Goal: Check status: Check status

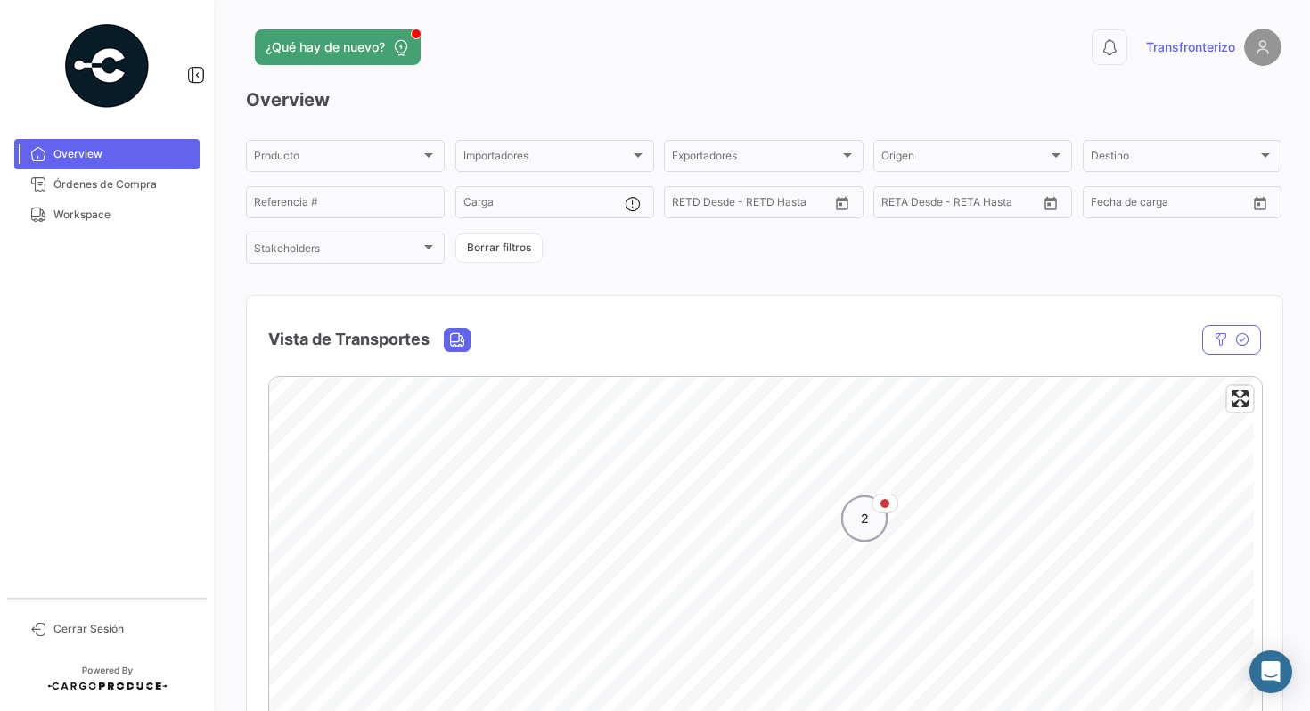
click at [858, 534] on div "2" at bounding box center [864, 518] width 46 height 46
click at [891, 427] on icon "Map marker" at bounding box center [891, 418] width 25 height 37
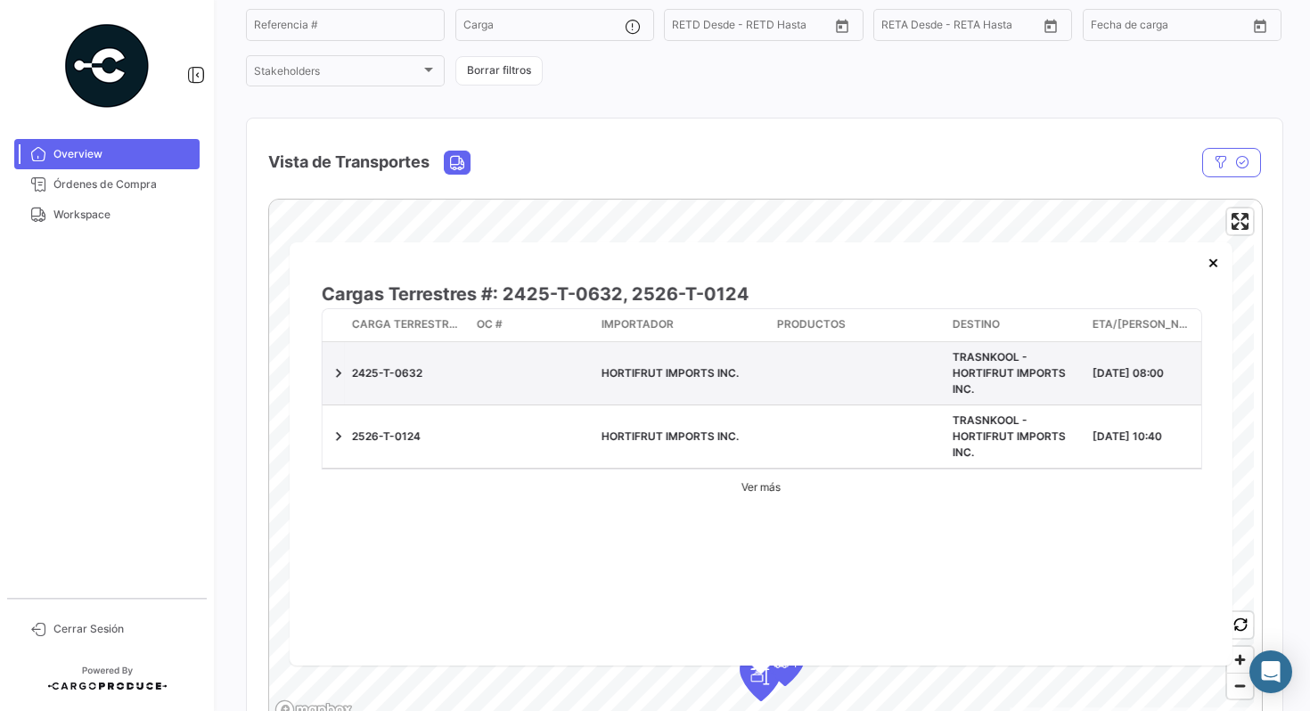
scroll to position [189, 0]
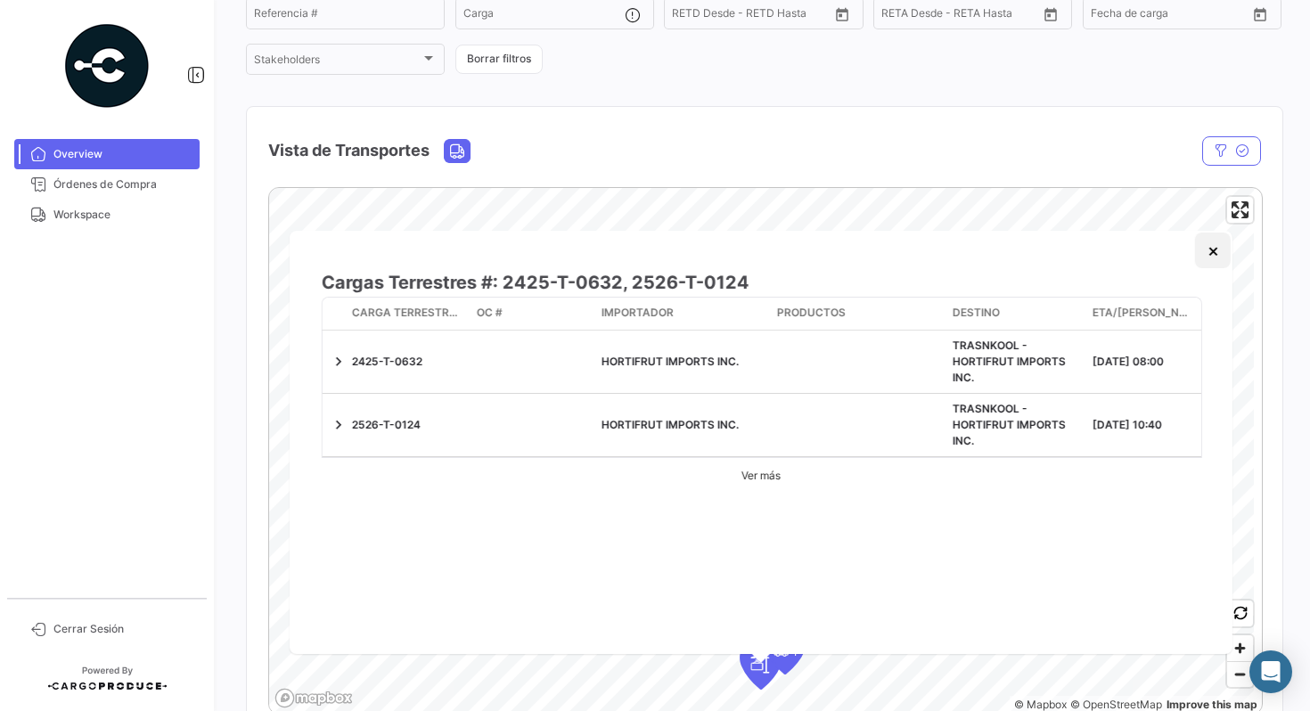
click at [1210, 252] on button "×" at bounding box center [1213, 251] width 36 height 36
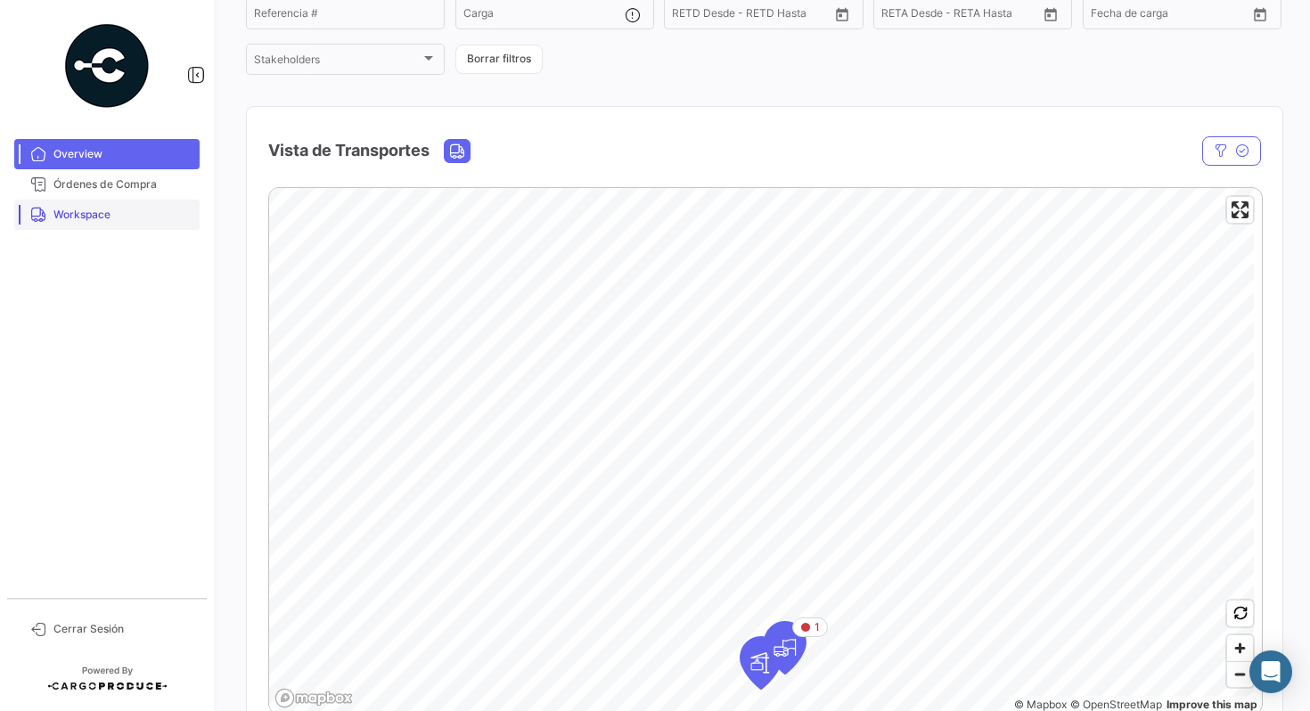
click at [75, 207] on span "Workspace" at bounding box center [122, 215] width 139 height 16
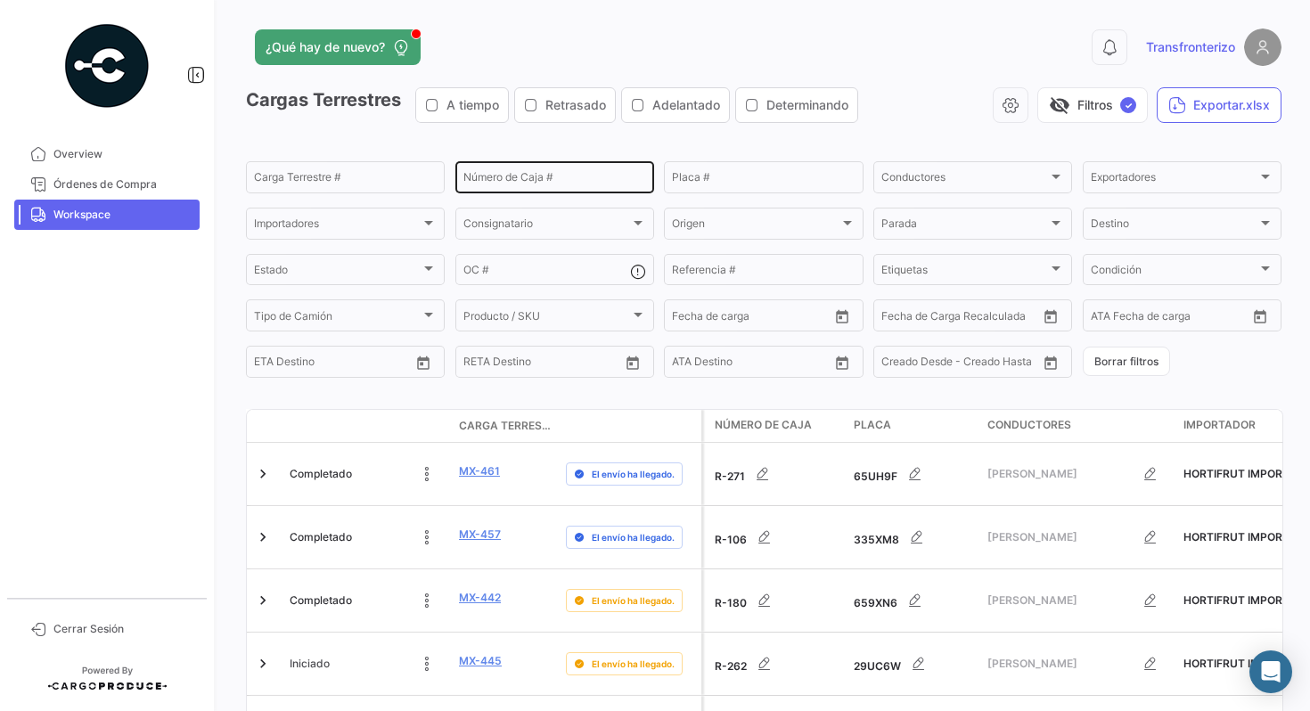
click at [501, 183] on input "Número de Caja #" at bounding box center [554, 180] width 183 height 12
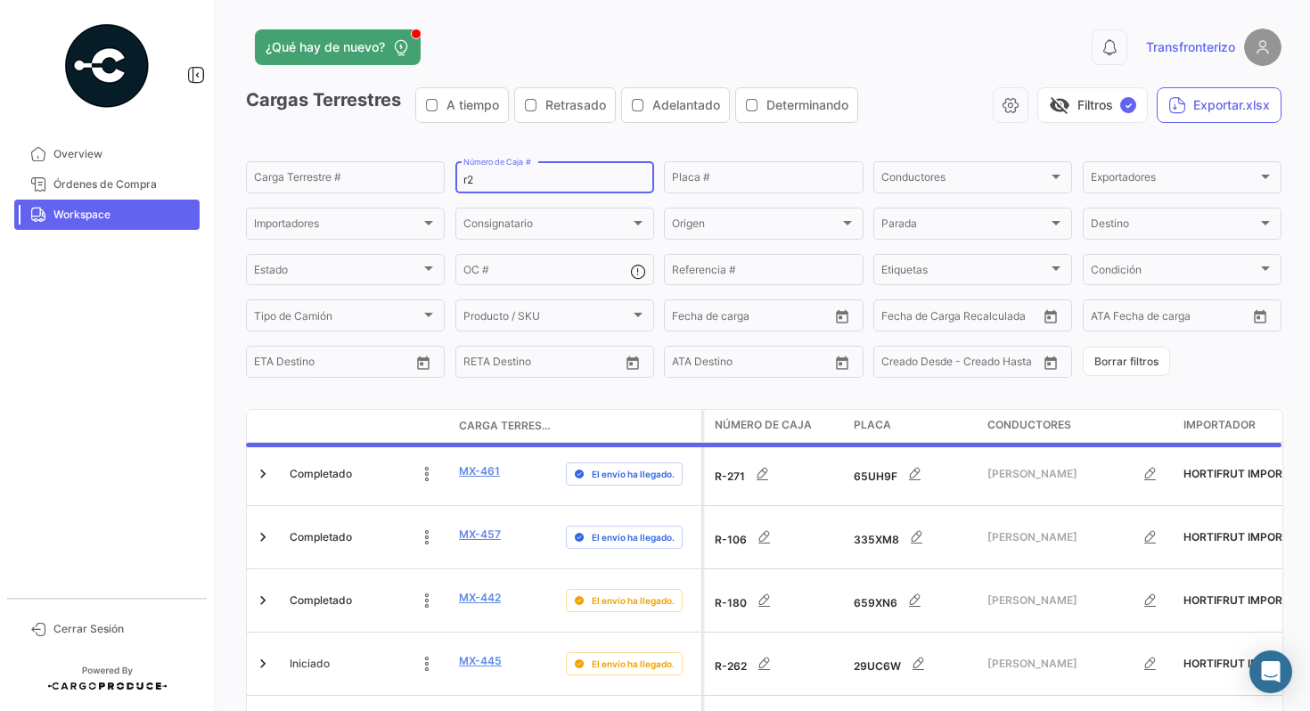
type input "r"
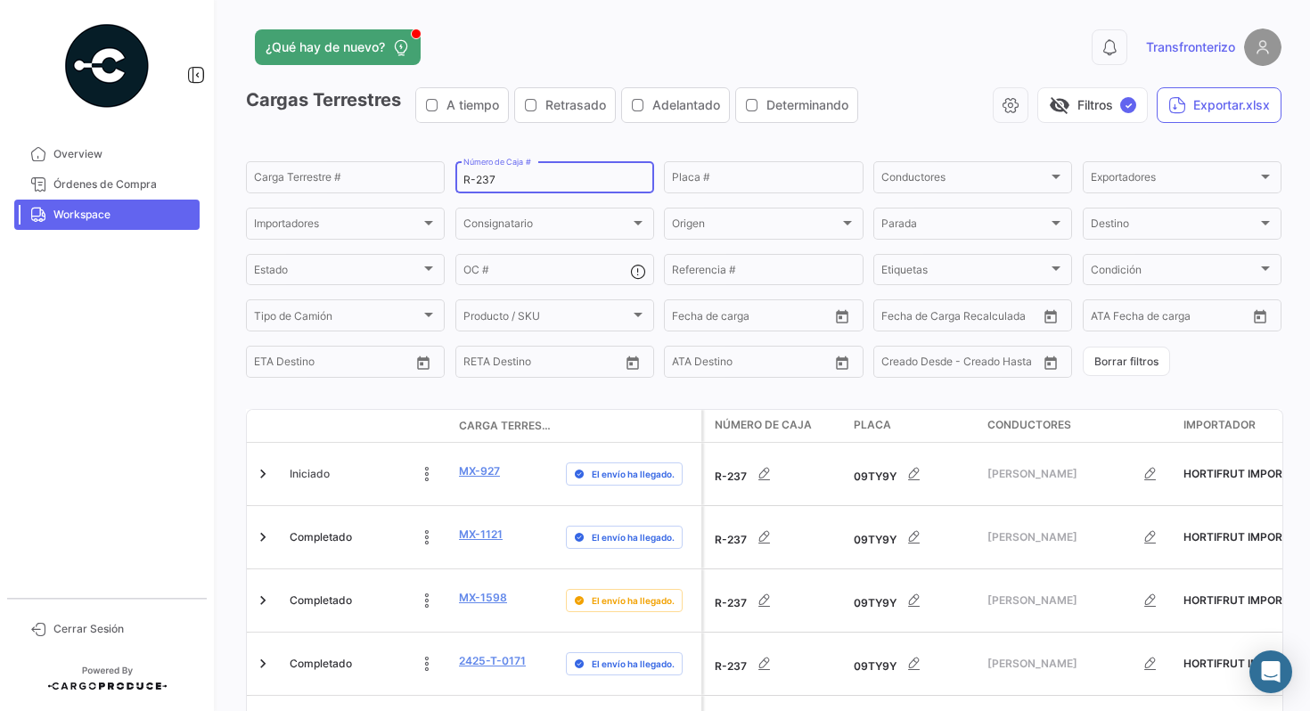
type input "R-237"
click at [621, 137] on app-list-header "Cargas Terrestres A tiempo Retrasado Adelantado Determinando visibility_off Fil…" at bounding box center [763, 233] width 1035 height 293
click at [548, 171] on div "R-237 Número de Caja #" at bounding box center [554, 176] width 183 height 35
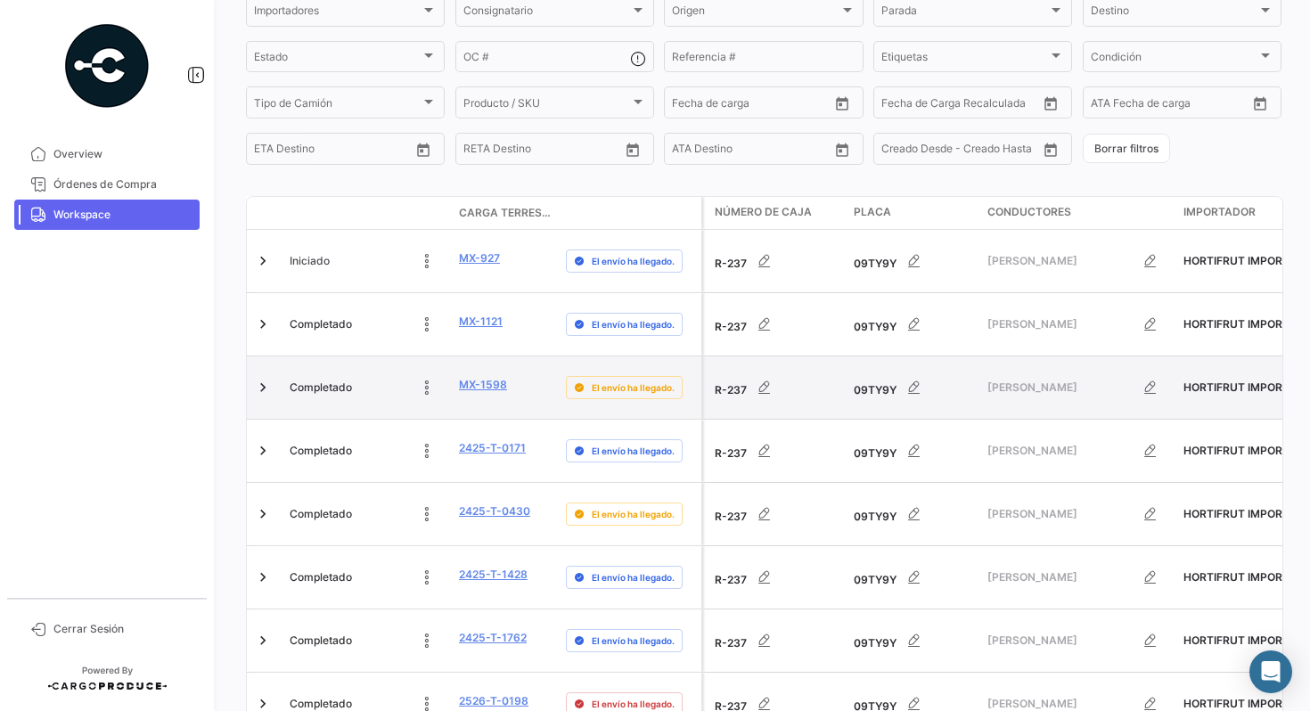
scroll to position [257, 0]
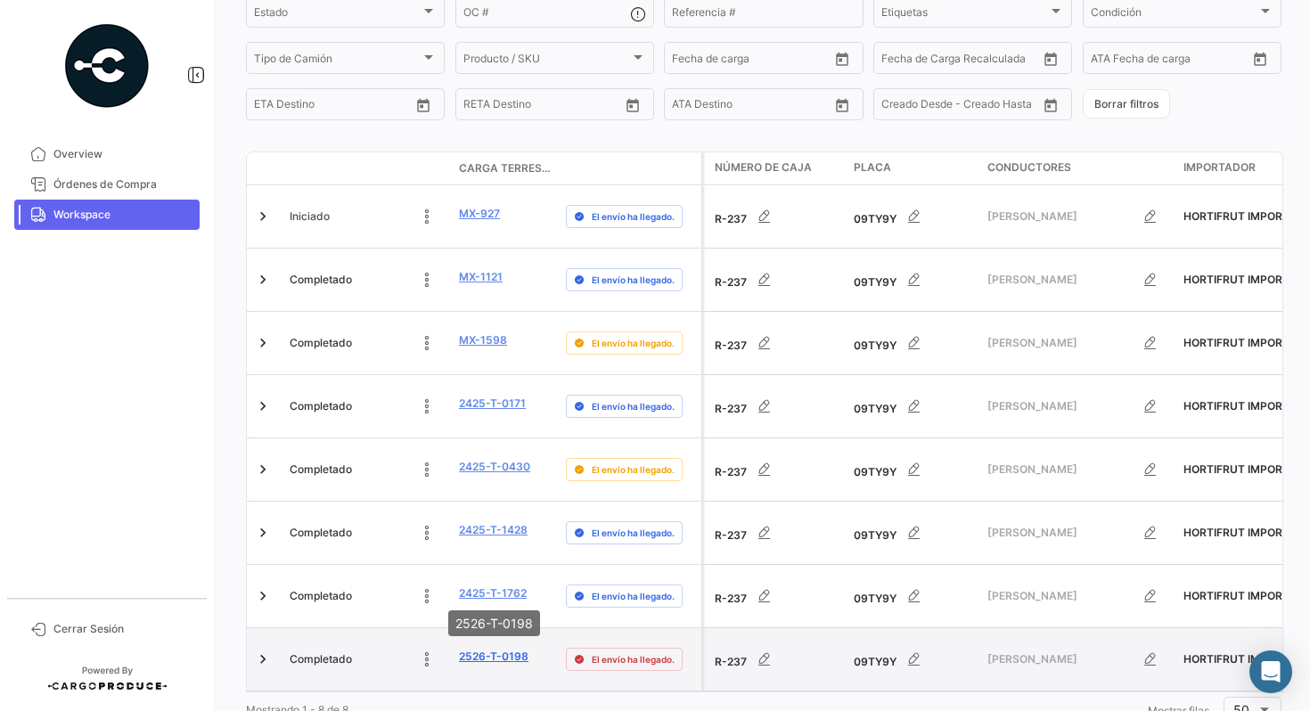
click at [480, 649] on link "2526-T-0198" at bounding box center [493, 657] width 69 height 16
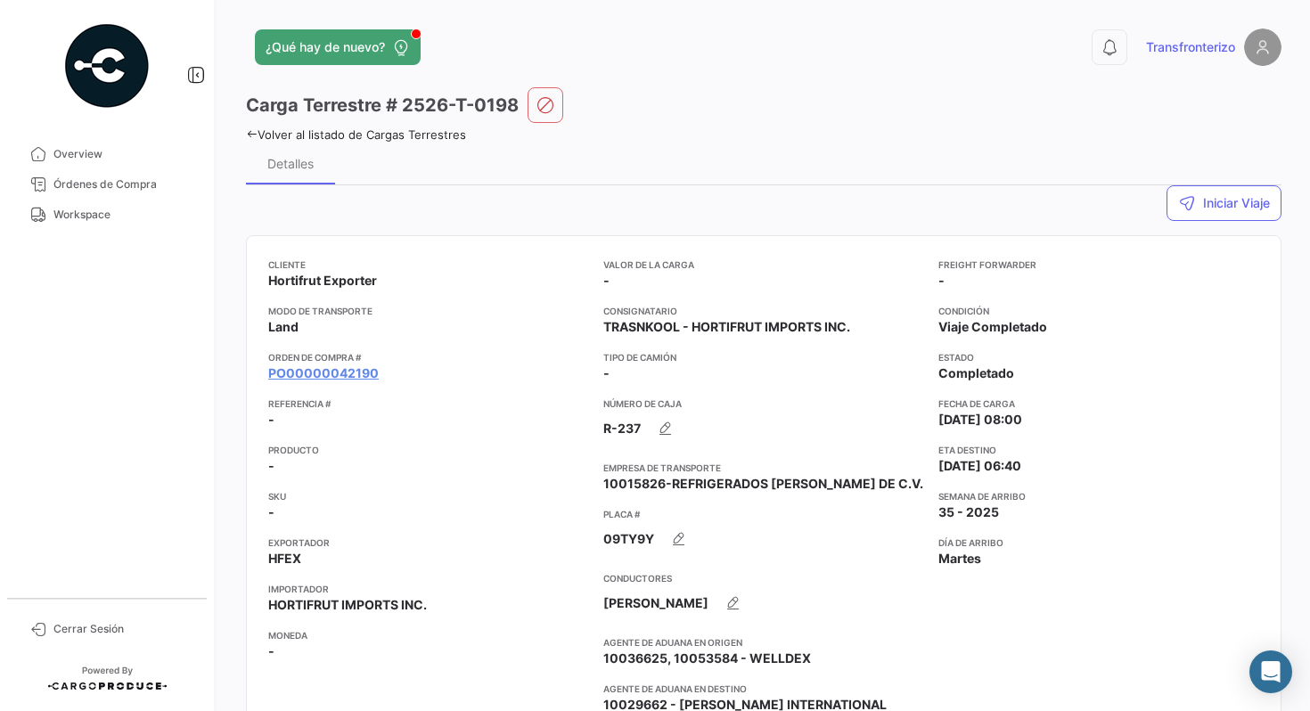
click at [468, 443] on app-card-info-title "Producto" at bounding box center [428, 450] width 321 height 14
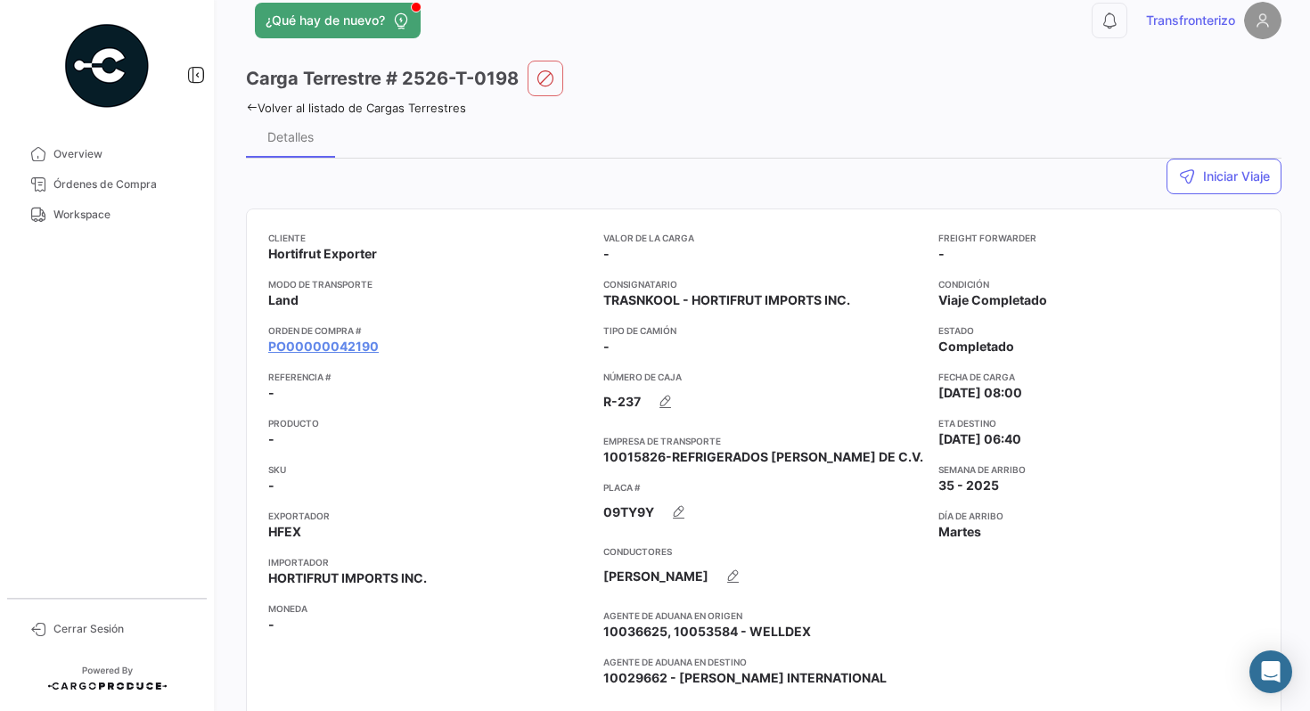
scroll to position [37, 0]
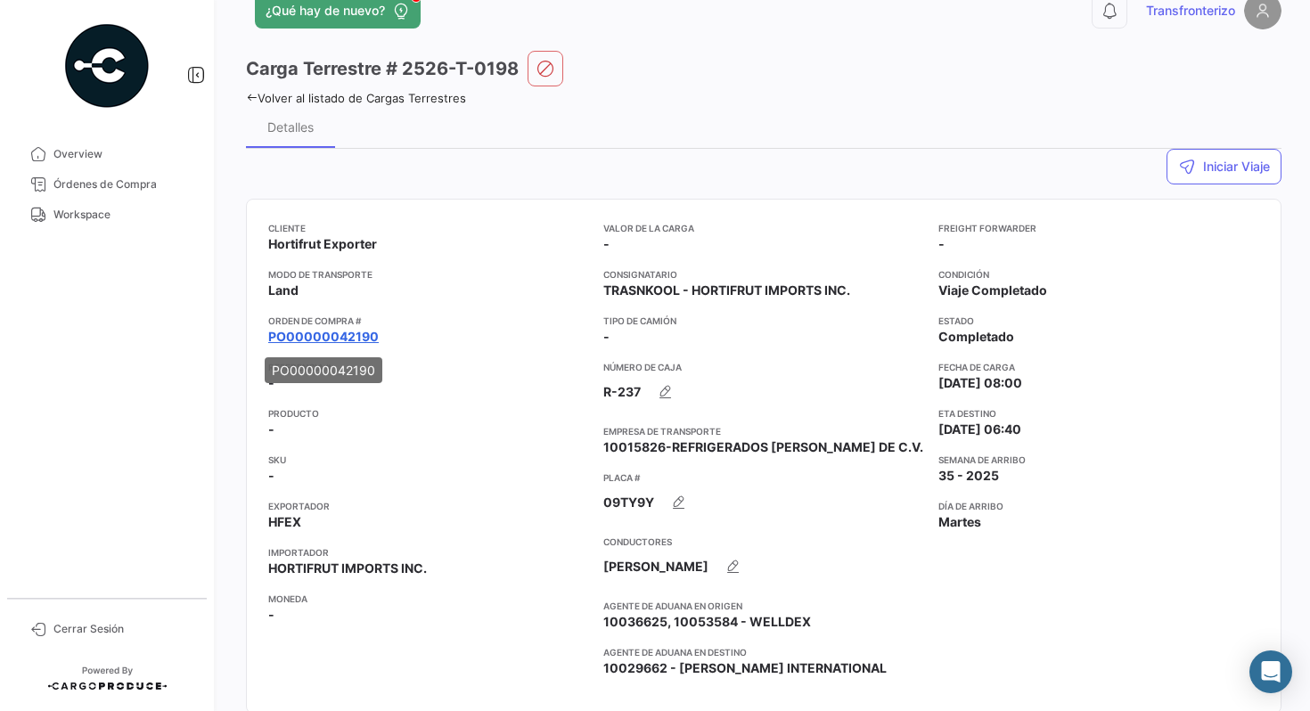
click at [304, 333] on link "PO00000042190" at bounding box center [323, 337] width 110 height 18
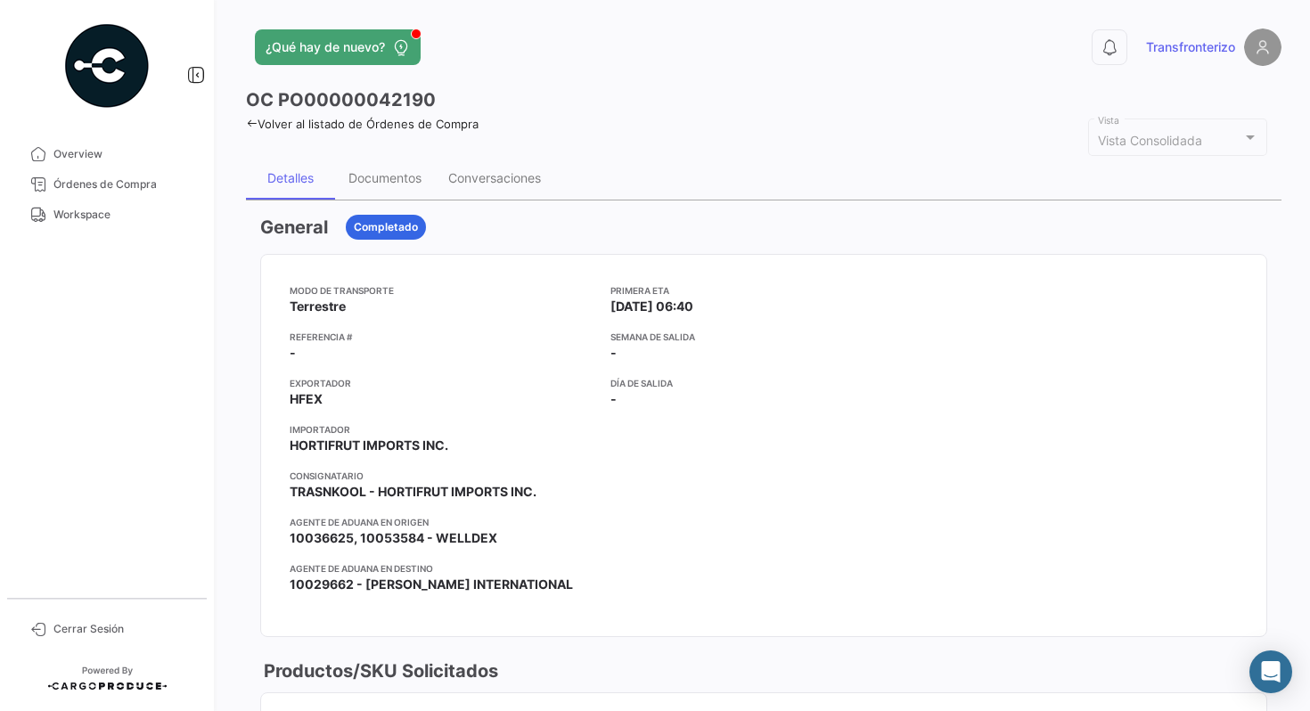
drag, startPoint x: 935, startPoint y: 435, endPoint x: 1016, endPoint y: 66, distance: 377.6
click at [935, 436] on div at bounding box center [1084, 445] width 306 height 324
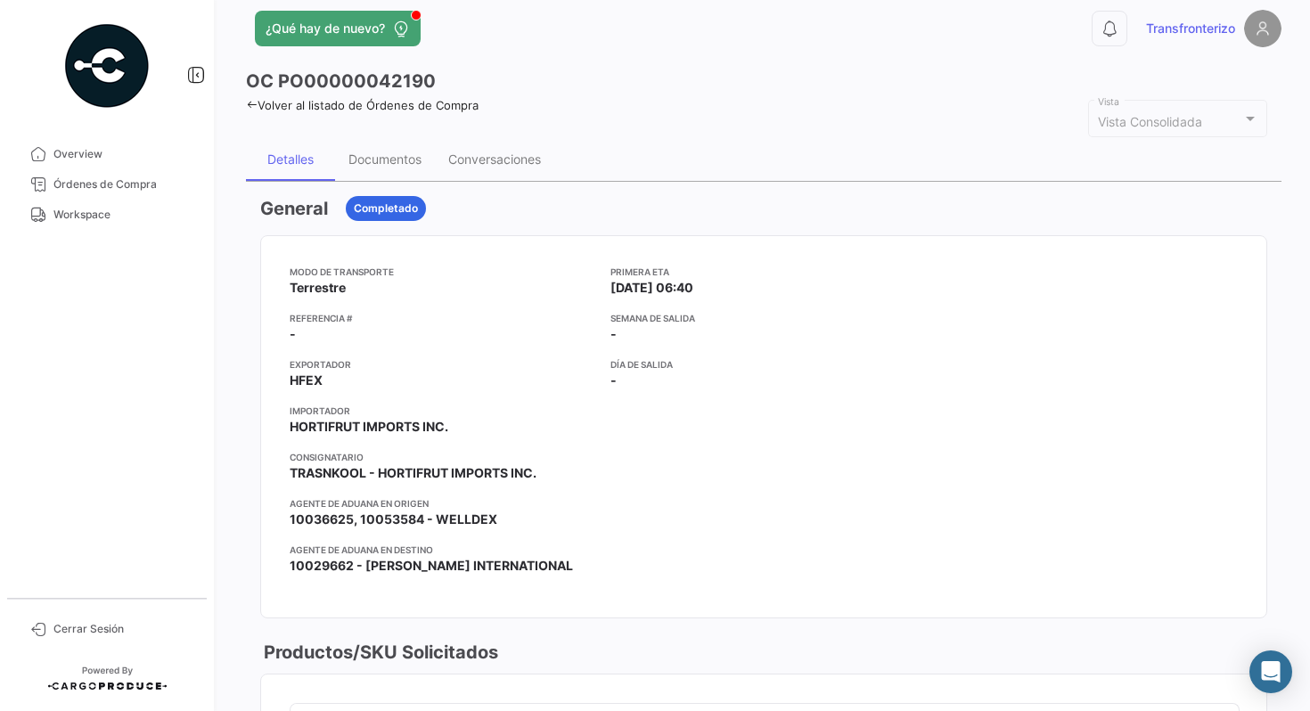
scroll to position [22, 0]
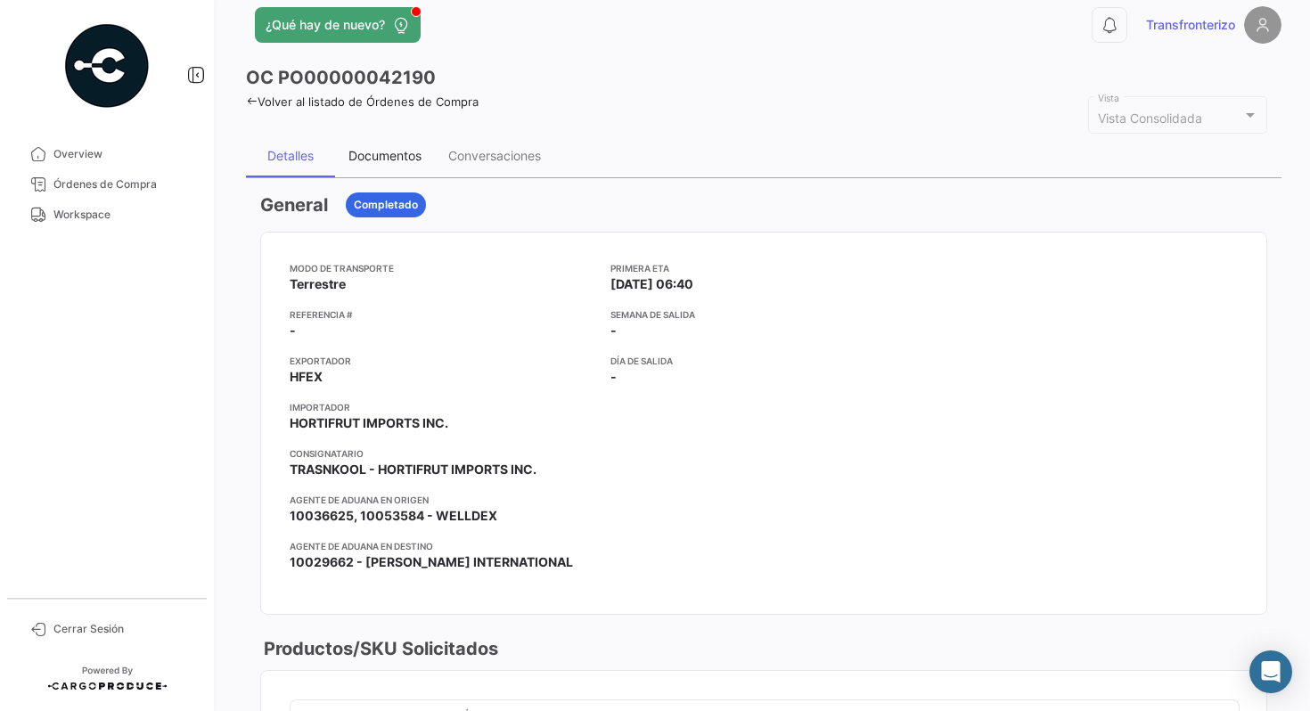
click at [392, 159] on div "Documentos" at bounding box center [384, 155] width 73 height 15
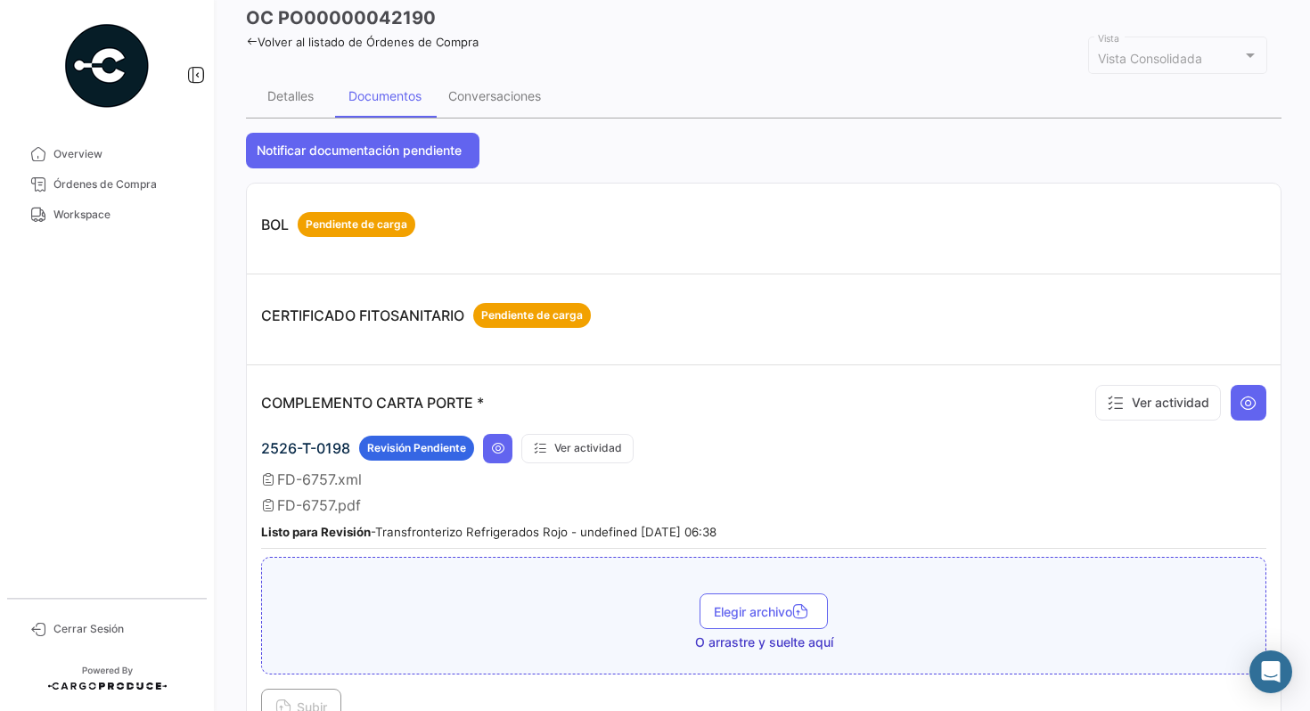
scroll to position [86, 0]
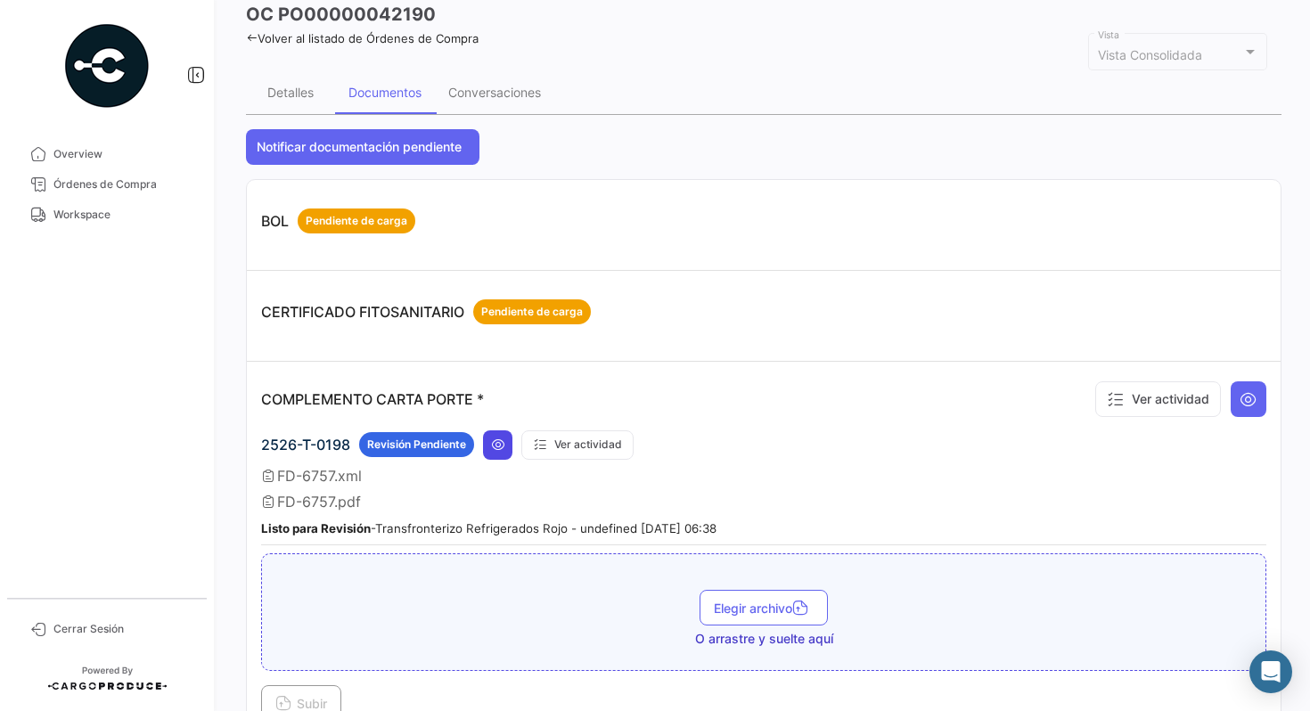
click at [502, 446] on icon at bounding box center [498, 444] width 14 height 14
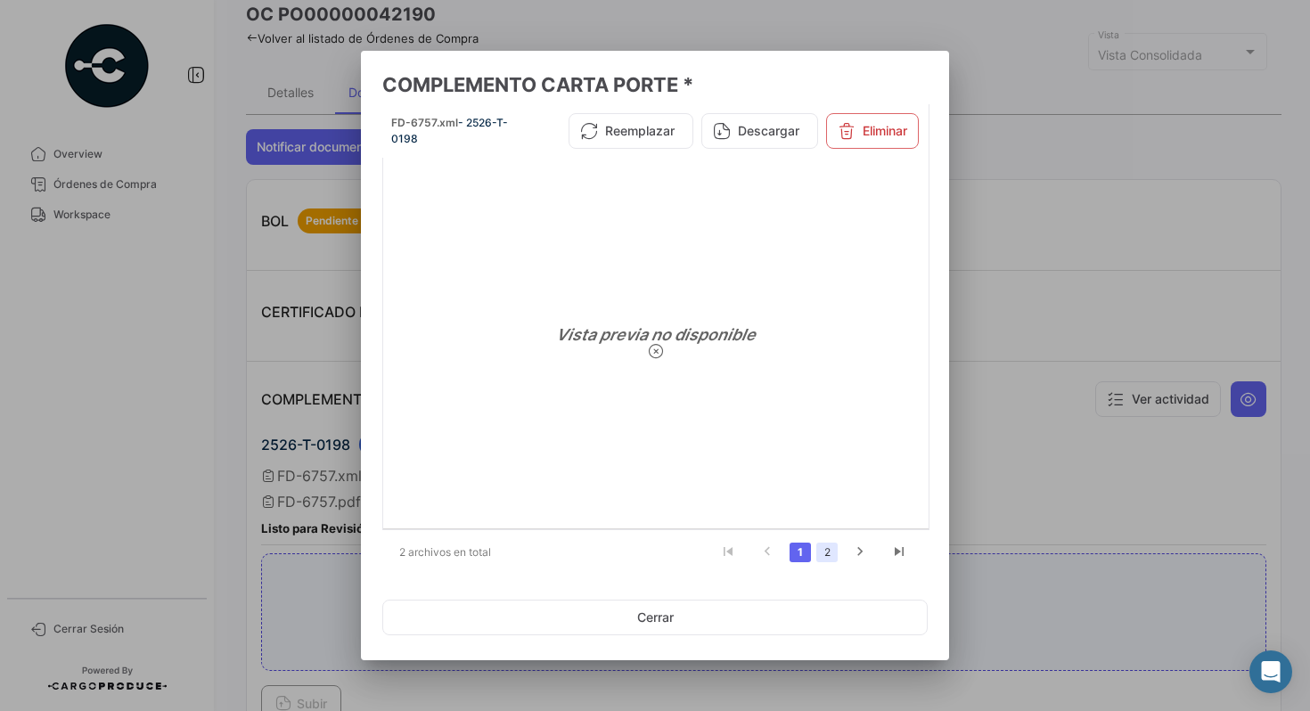
click at [816, 554] on link "2" at bounding box center [826, 553] width 21 height 20
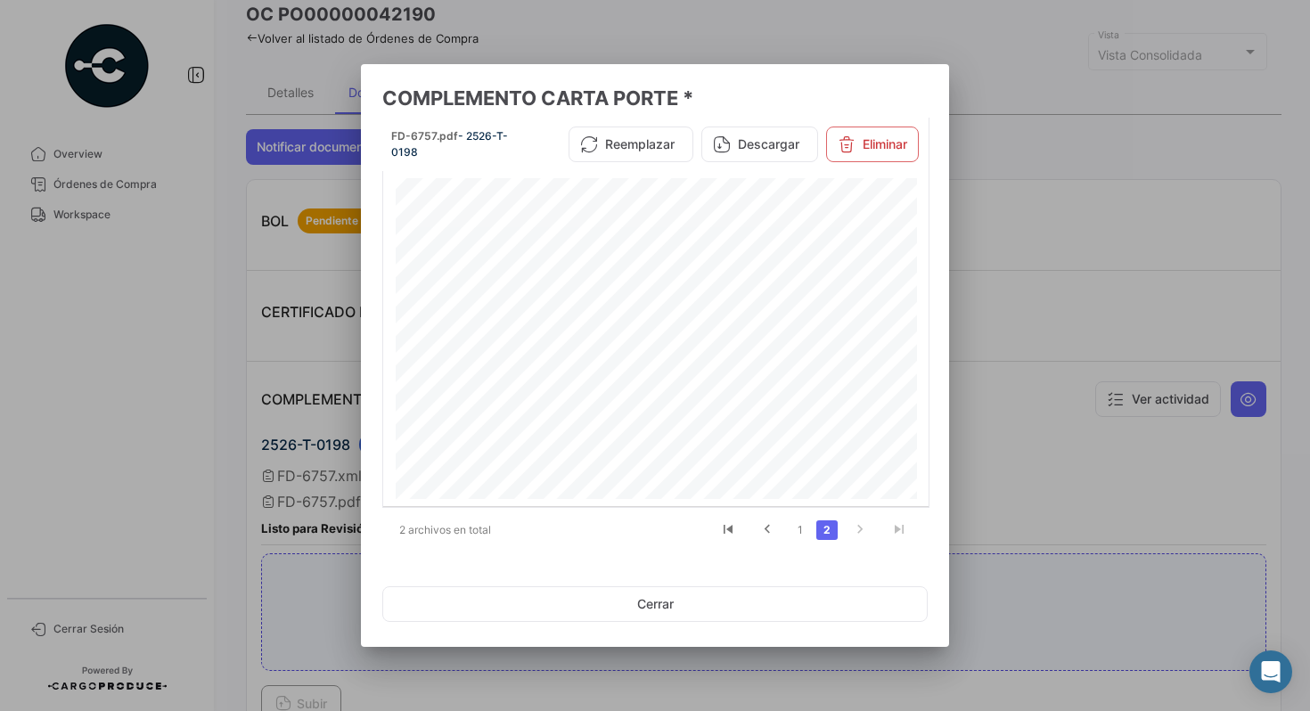
scroll to position [40, 0]
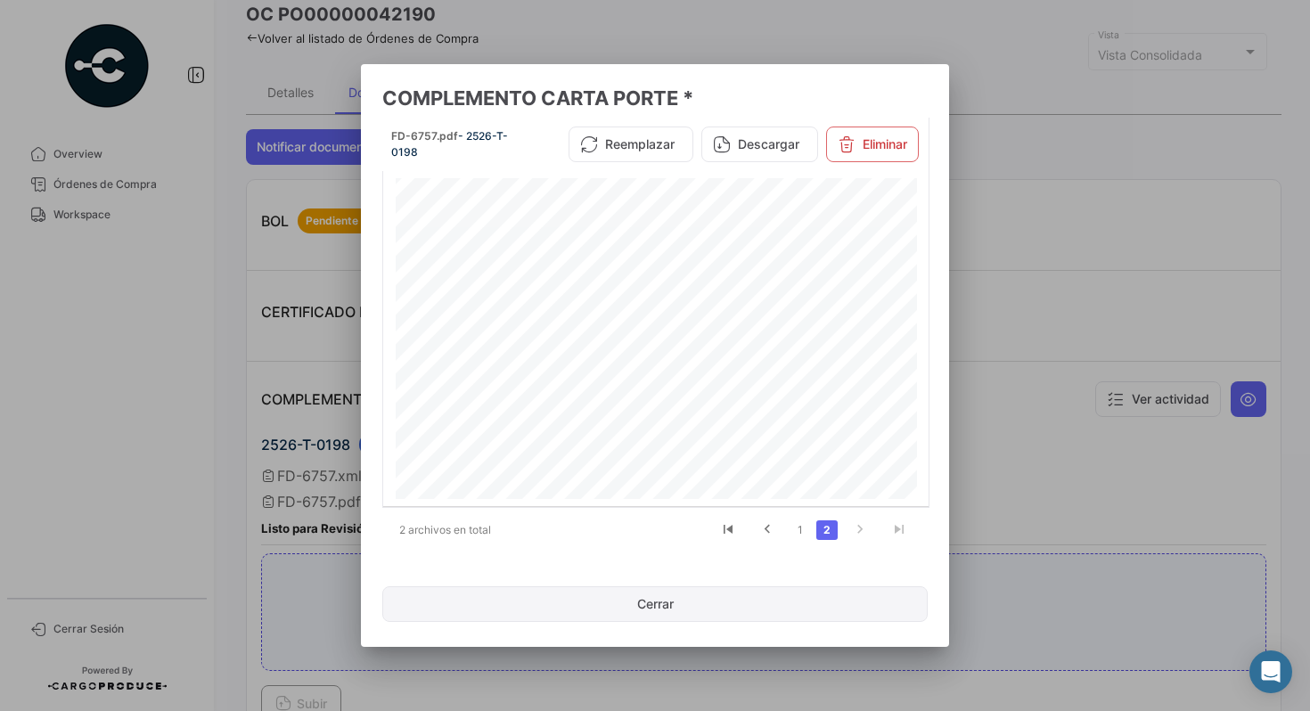
click at [644, 605] on button "Cerrar" at bounding box center [654, 604] width 545 height 36
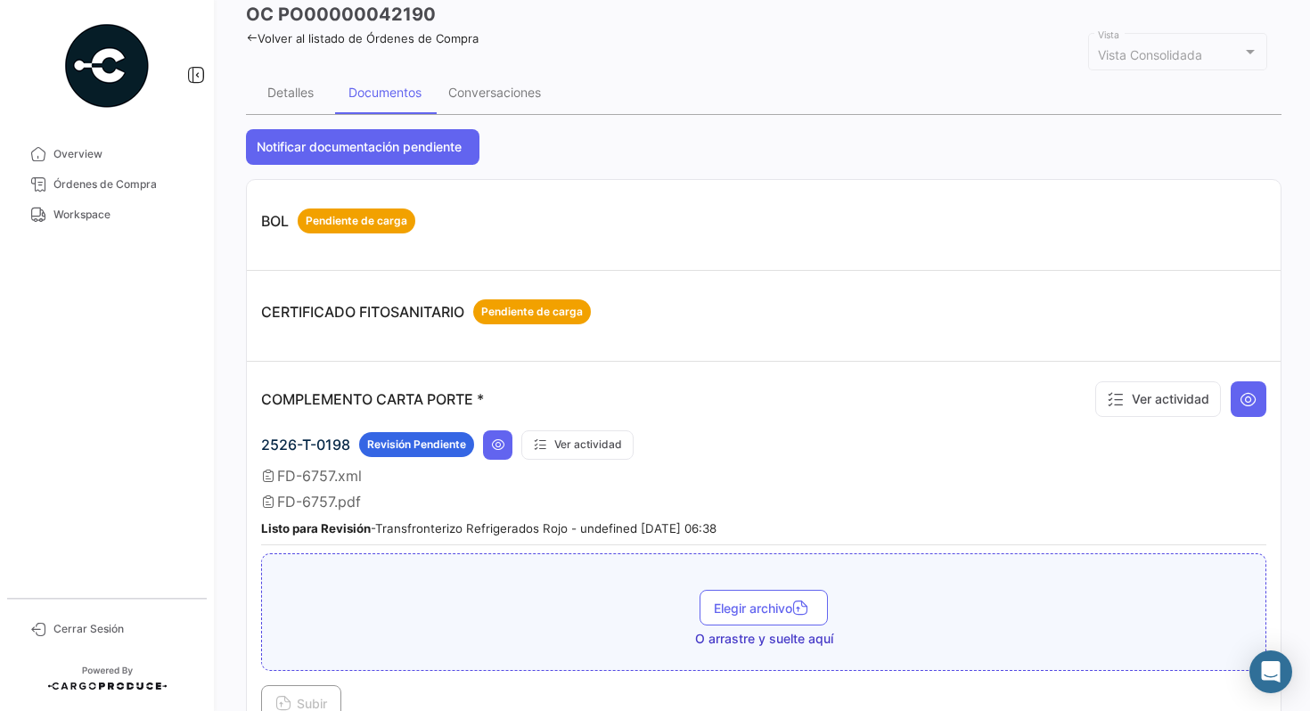
click at [848, 441] on div "2526-T-0198 Revisión Pendiente Ver actividad" at bounding box center [763, 444] width 1005 height 29
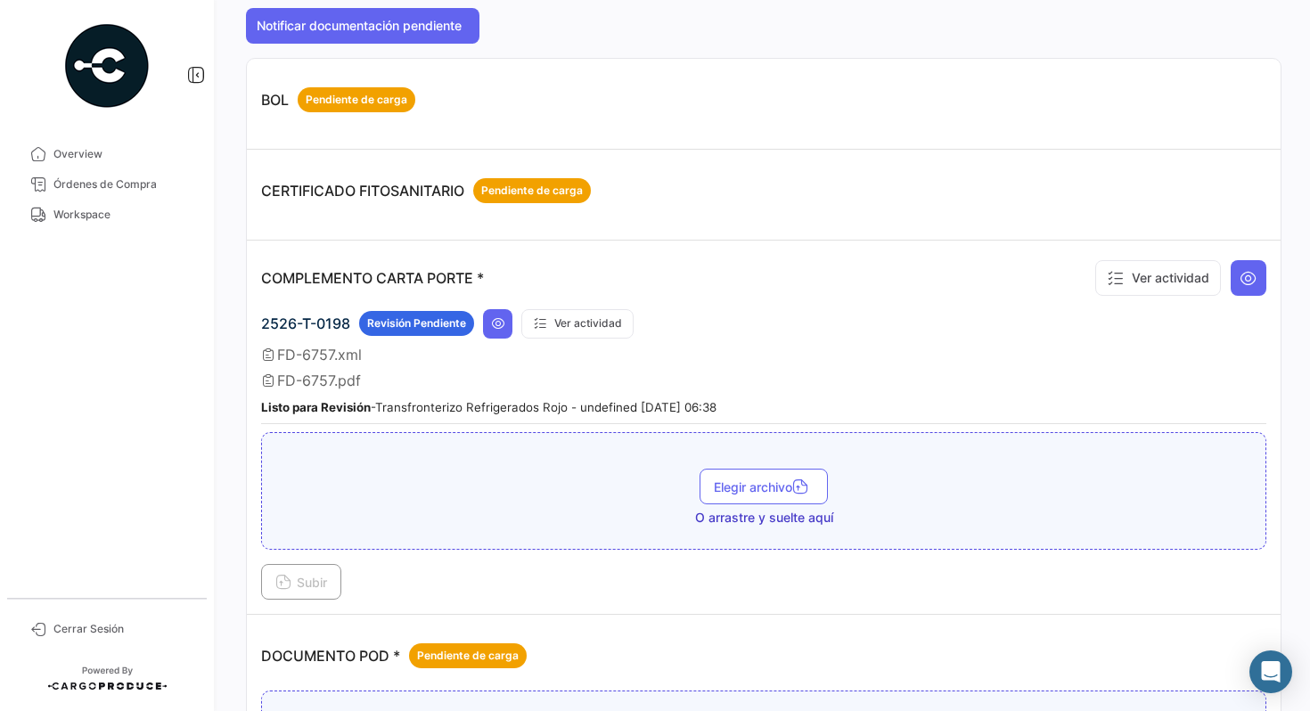
scroll to position [331, 0]
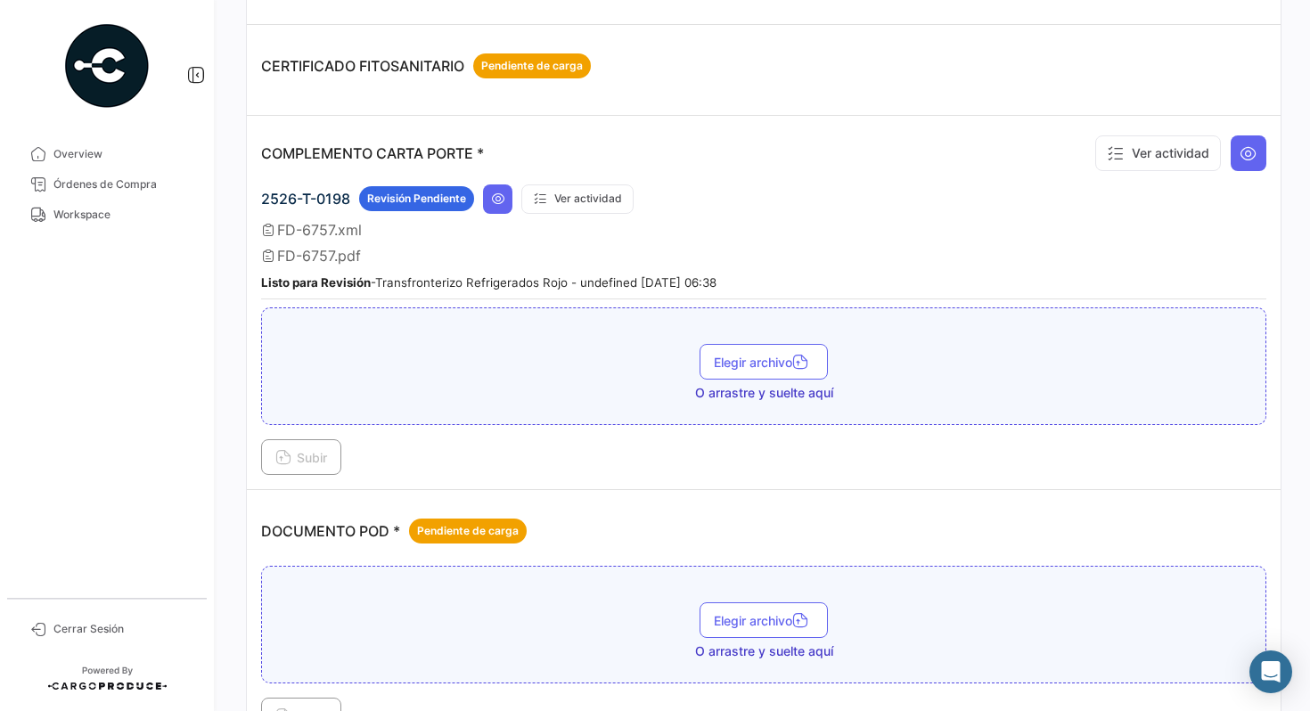
click at [927, 241] on div "2526-T-0198 Revisión Pendiente Ver actividad FD-6757.xml FD-6757.pdf Listo para…" at bounding box center [763, 242] width 1005 height 116
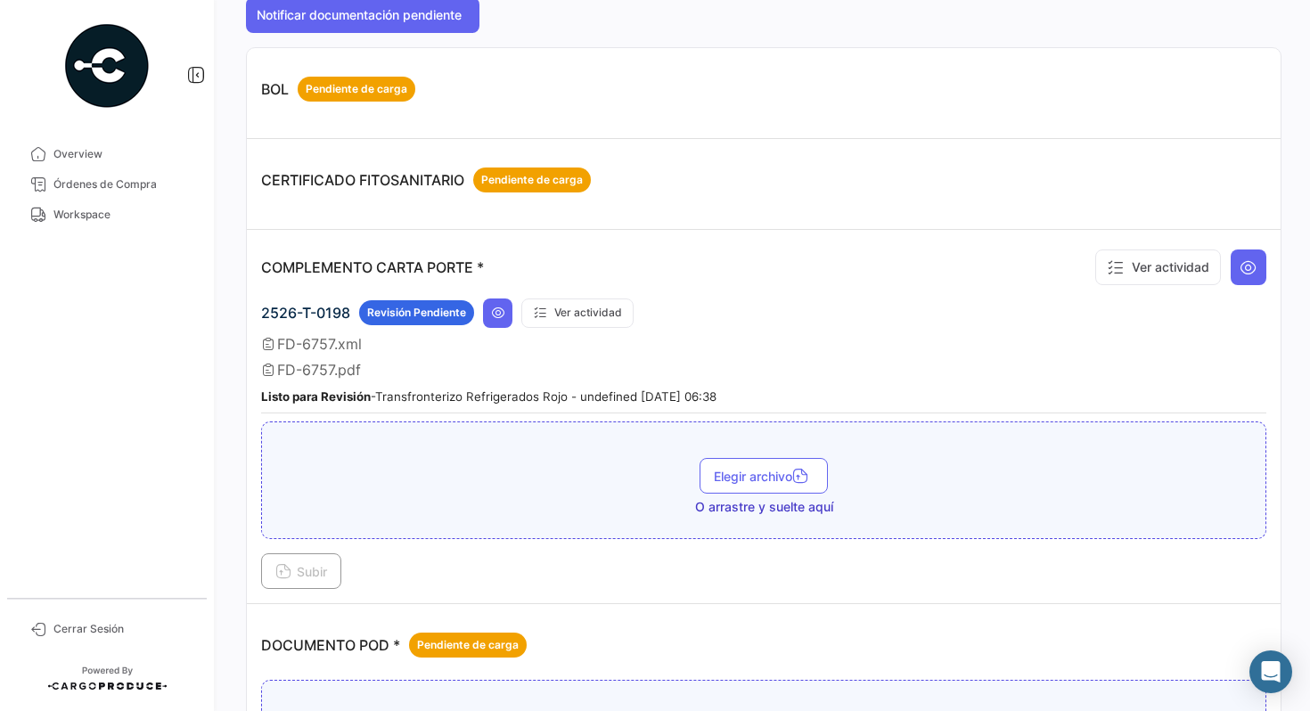
scroll to position [198, 0]
